Goal: Register for event/course

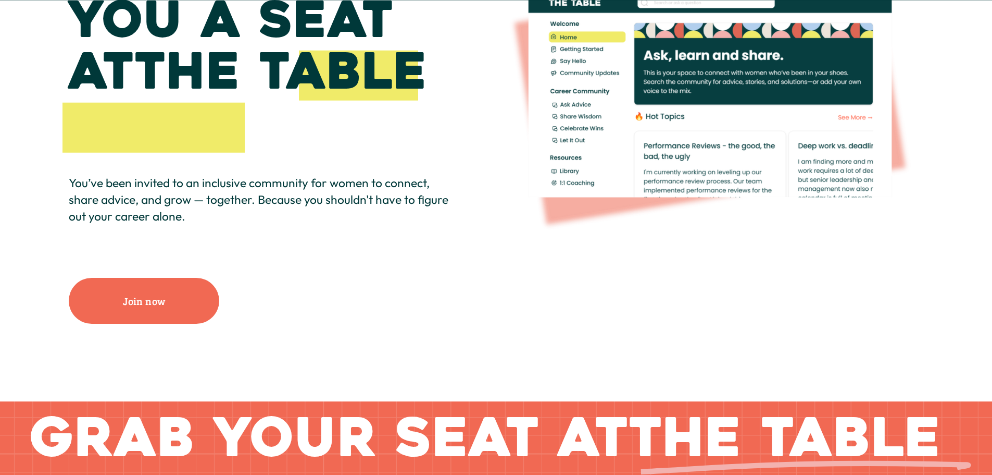
scroll to position [208, 0]
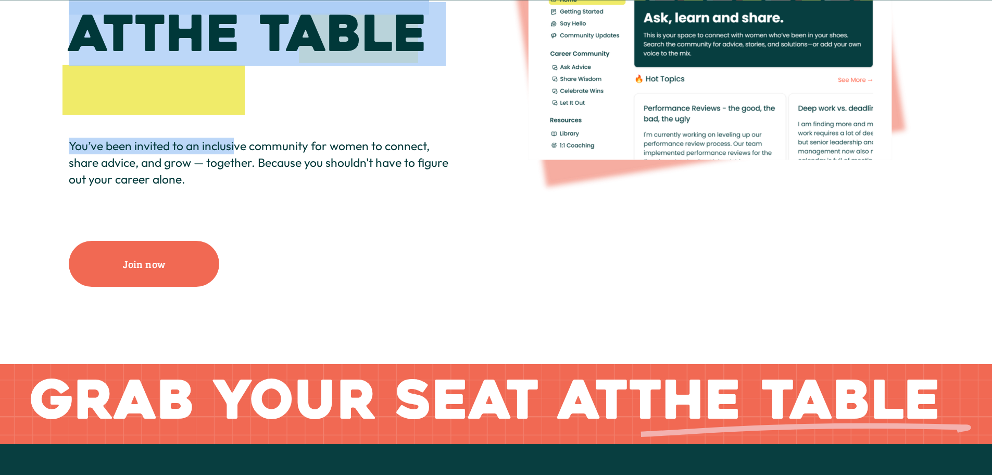
drag, startPoint x: 236, startPoint y: 150, endPoint x: 479, endPoint y: 180, distance: 244.6
click at [484, 174] on div "We’ve saved you a seat at The Table You’ve been invited to an inclusive communi…" at bounding box center [496, 109] width 992 height 510
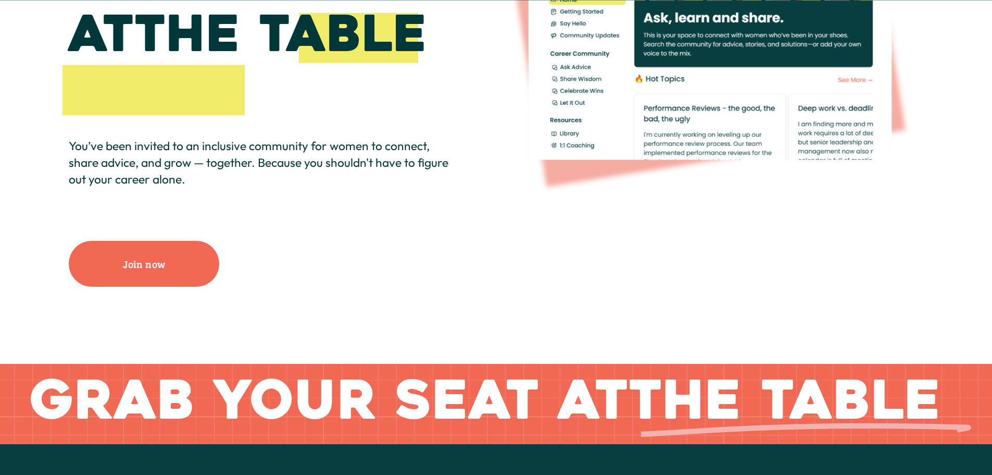
click at [464, 196] on div "We’ve saved you a seat at The Table You’ve been invited to an inclusive communi…" at bounding box center [496, 109] width 992 height 510
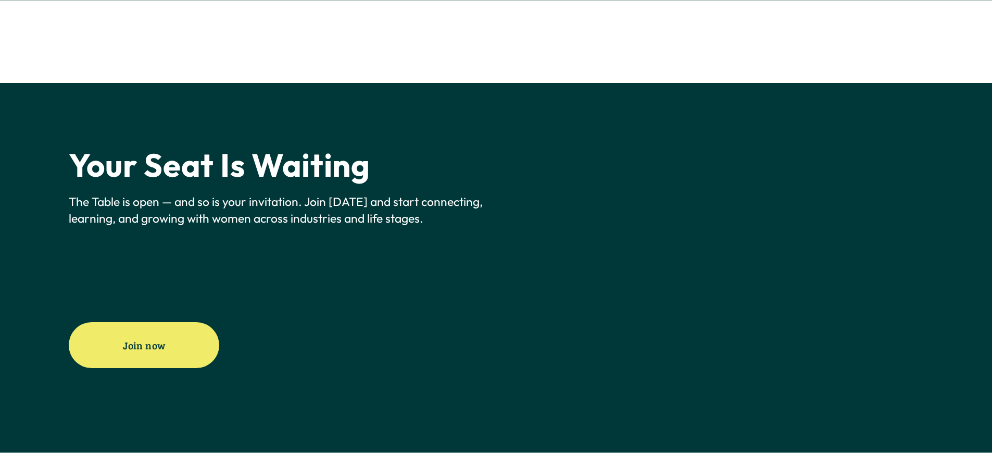
scroll to position [2761, 0]
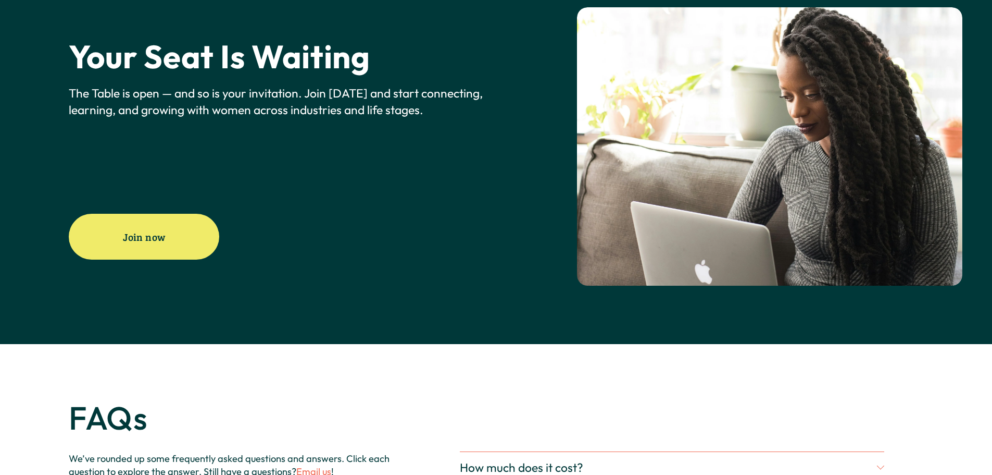
click at [158, 245] on link "Join now" at bounding box center [144, 237] width 151 height 46
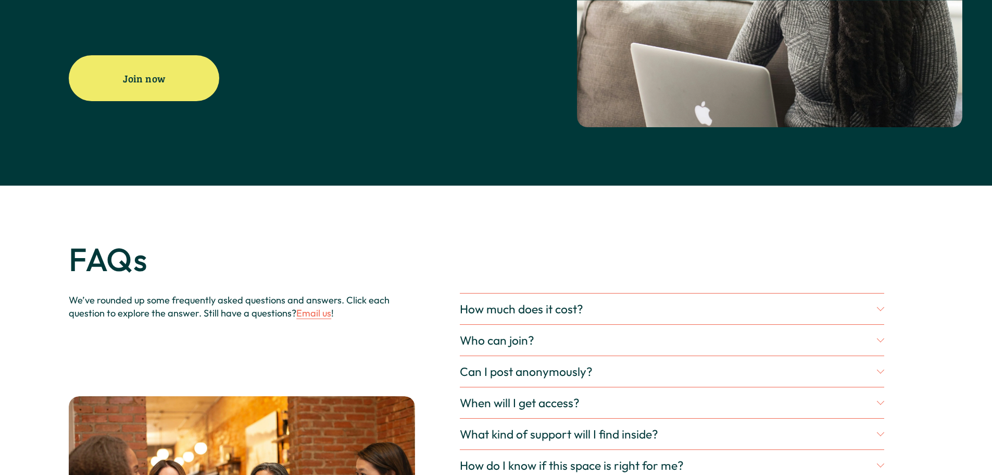
scroll to position [3021, 0]
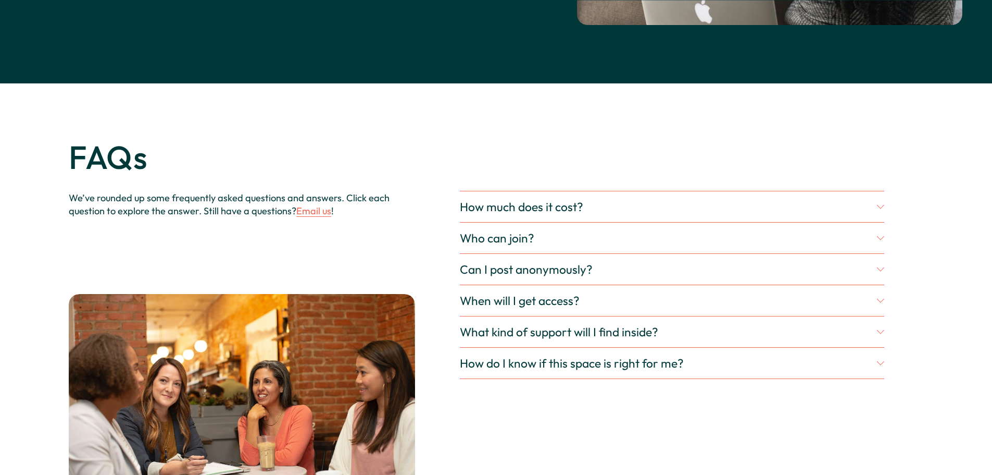
click at [556, 214] on span "How much does it cost?" at bounding box center [668, 206] width 417 height 15
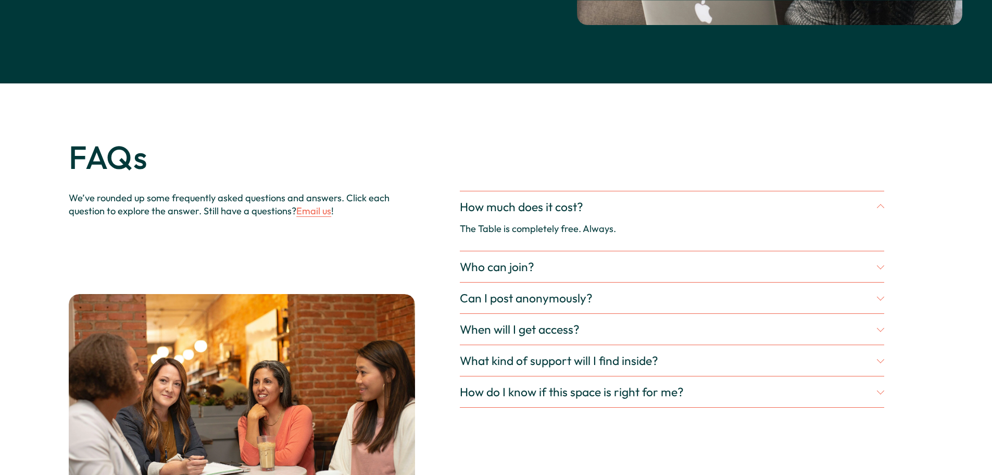
click at [556, 214] on span "How much does it cost?" at bounding box center [668, 206] width 417 height 15
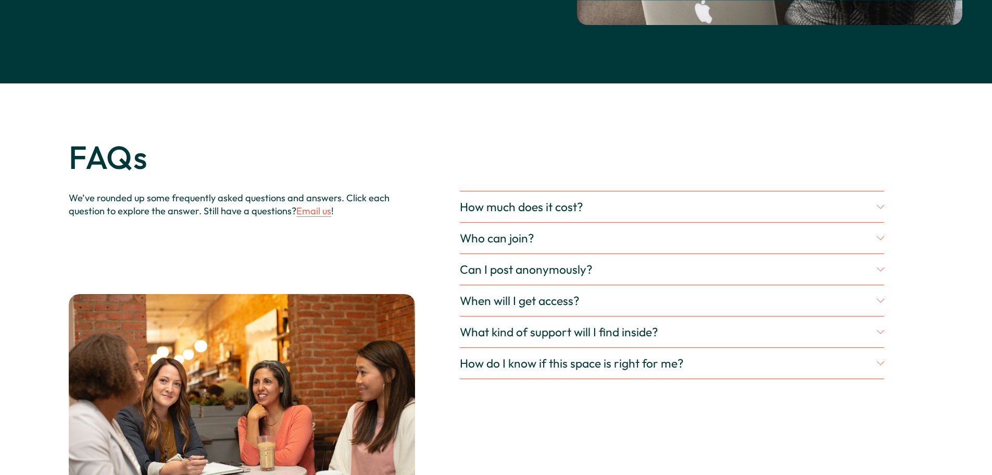
click at [532, 250] on button "Who can join?" at bounding box center [672, 237] width 425 height 31
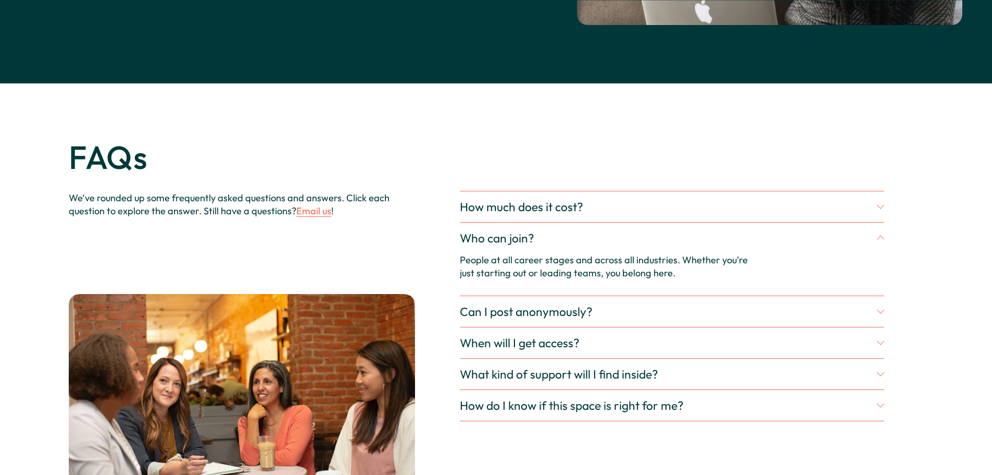
click at [532, 250] on button "Who can join?" at bounding box center [672, 237] width 425 height 31
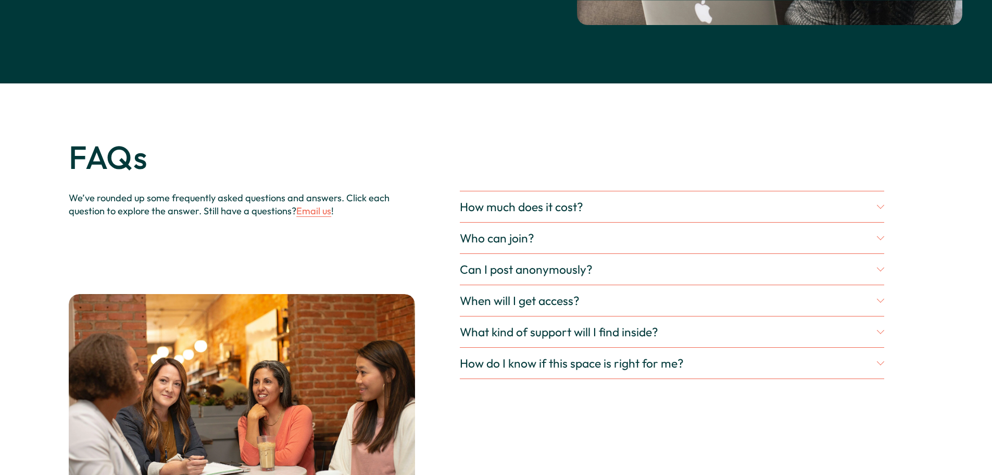
click at [545, 277] on span "Can I post anonymously?" at bounding box center [668, 268] width 417 height 15
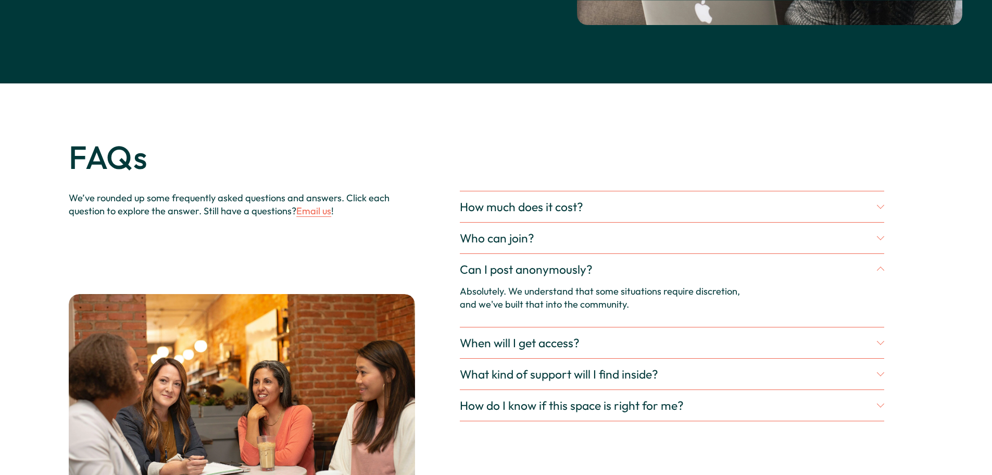
click at [545, 277] on span "Can I post anonymously?" at bounding box center [668, 268] width 417 height 15
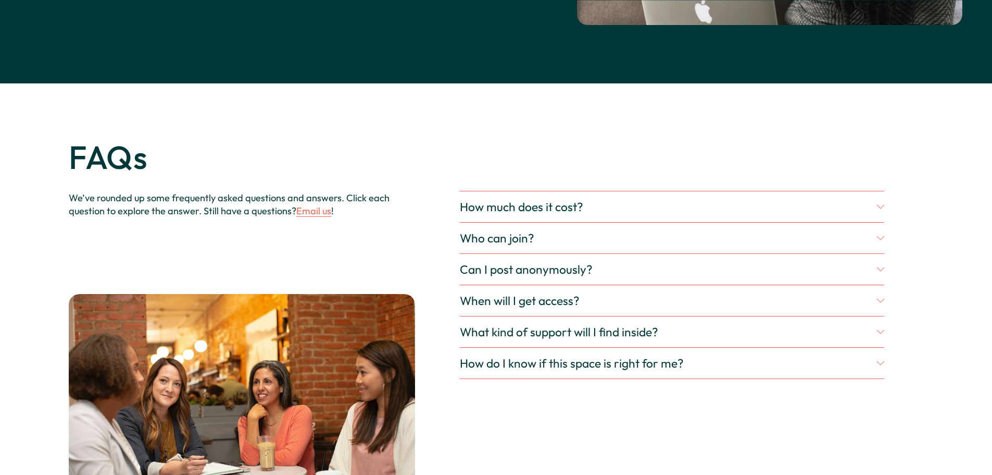
click at [537, 308] on span "When will I get access?" at bounding box center [668, 300] width 417 height 15
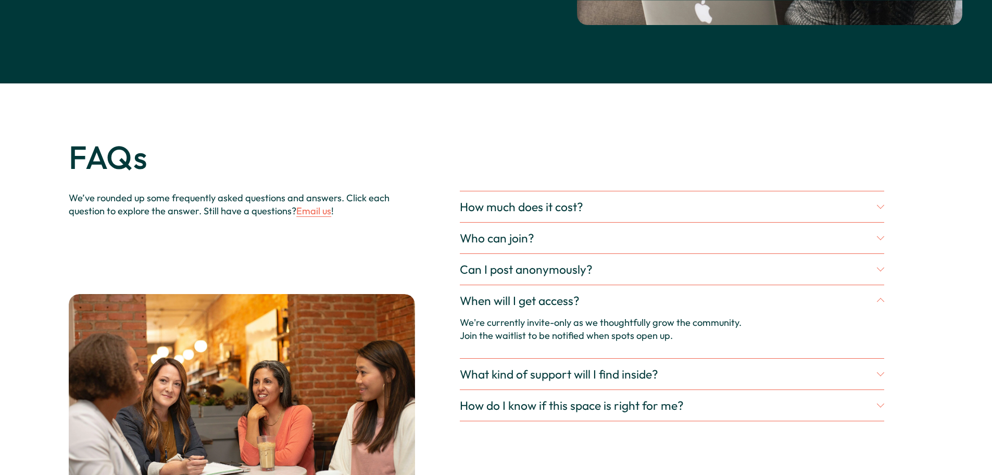
click at [537, 308] on span "When will I get access?" at bounding box center [668, 300] width 417 height 15
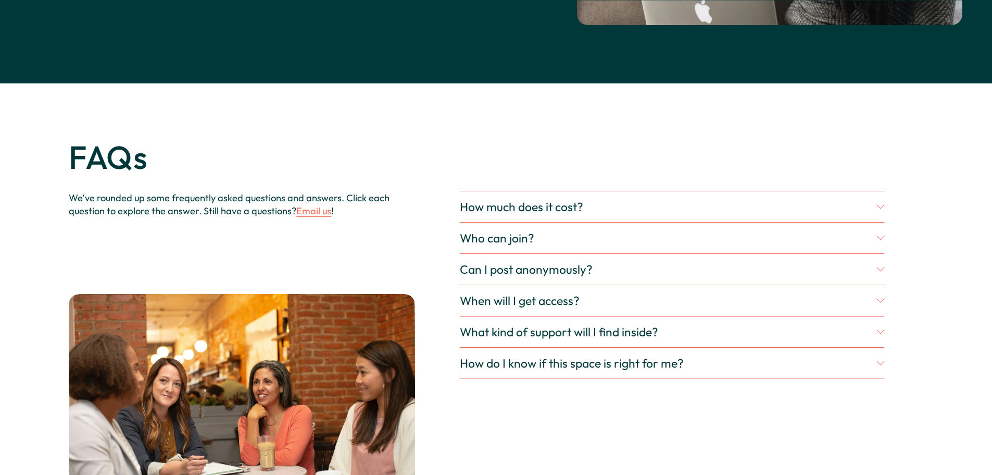
click at [502, 370] on span "How do I know if this space is right for me?" at bounding box center [668, 362] width 417 height 15
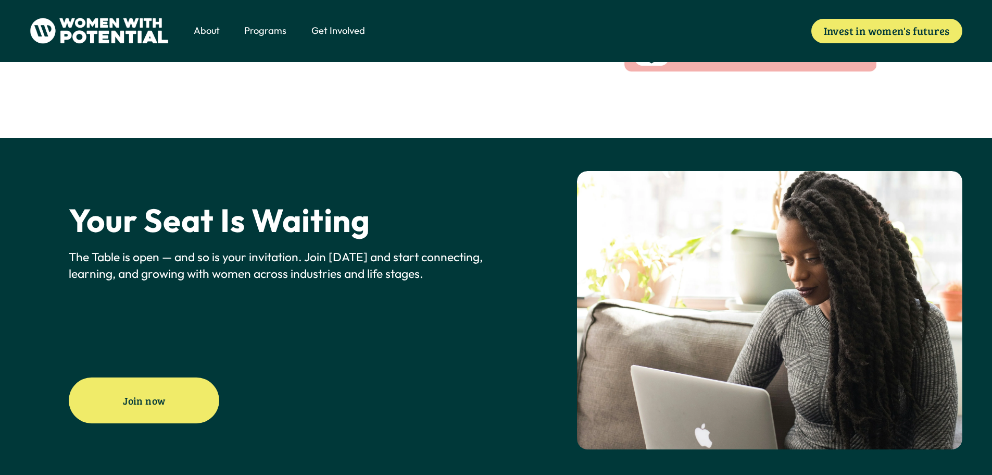
scroll to position [2709, 0]
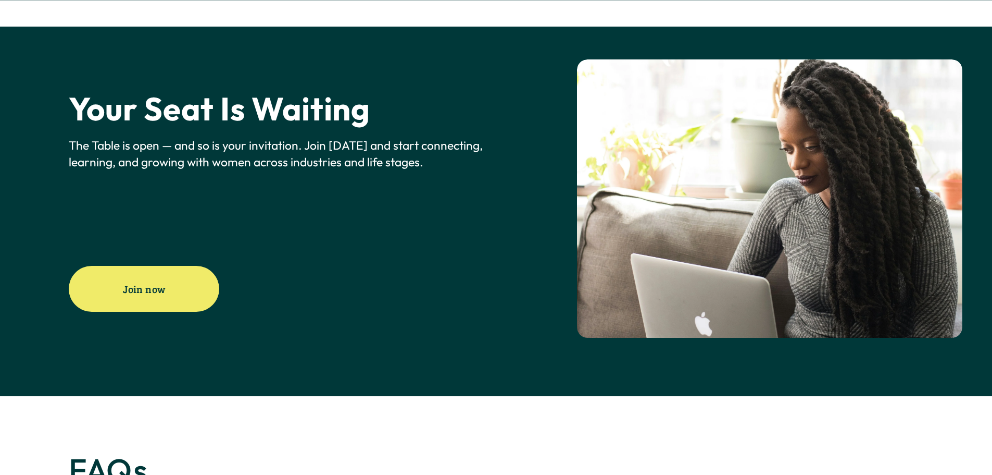
click at [165, 310] on link "Join now" at bounding box center [144, 289] width 151 height 46
